Goal: Information Seeking & Learning: Learn about a topic

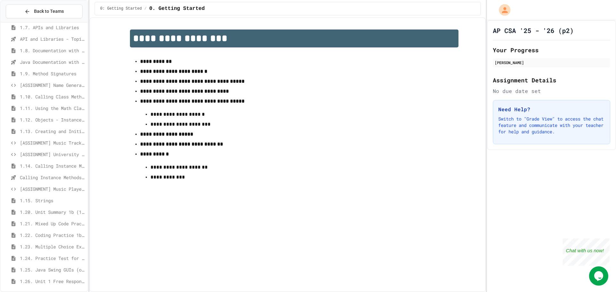
scroll to position [191, 0]
click at [40, 11] on span "Back to Teams" at bounding box center [49, 11] width 30 height 7
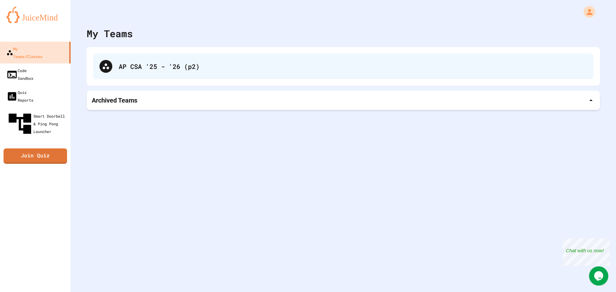
click at [113, 67] on div "AP CSA '25 - '26 (p2)" at bounding box center [343, 67] width 500 height 26
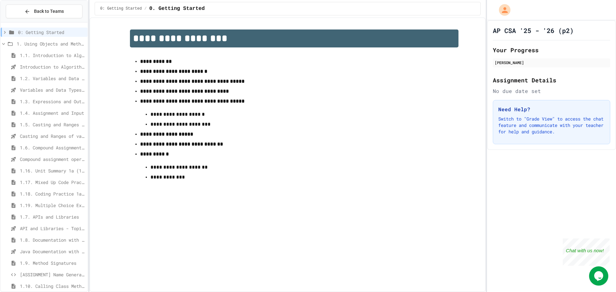
click at [534, 83] on h2 "Assignment Details" at bounding box center [550, 80] width 117 height 9
click at [8, 34] on icon at bounding box center [12, 32] width 8 height 6
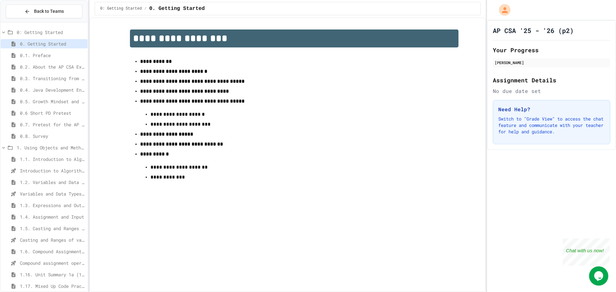
click at [5, 32] on icon at bounding box center [4, 32] width 6 height 6
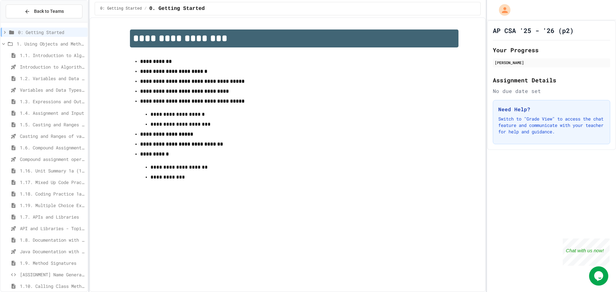
click at [4, 44] on icon at bounding box center [4, 44] width 6 height 6
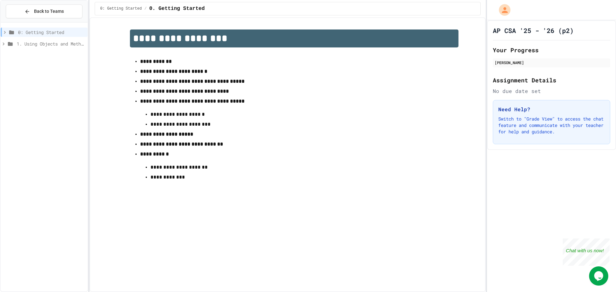
click at [34, 45] on span "1. Using Objects and Methods" at bounding box center [51, 43] width 68 height 7
